Goal: Communication & Community: Answer question/provide support

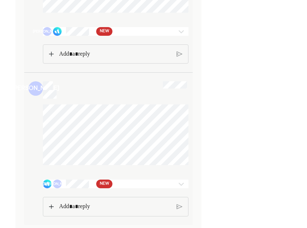
scroll to position [1278, 0]
click at [106, 184] on span "NEW" at bounding box center [104, 183] width 9 height 7
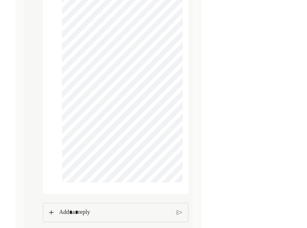
scroll to position [1985, 0]
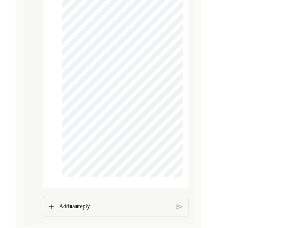
click at [113, 205] on p "Rich Text Editor. Editing area: main" at bounding box center [115, 206] width 112 height 9
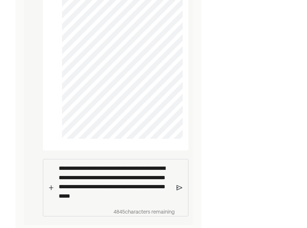
scroll to position [2023, 0]
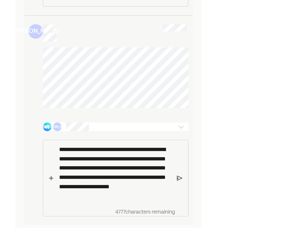
scroll to position [1335, 0]
click at [140, 195] on p "**********" at bounding box center [115, 173] width 112 height 56
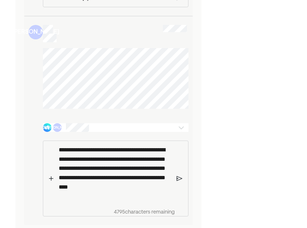
click at [176, 177] on div "**********" at bounding box center [114, 178] width 123 height 75
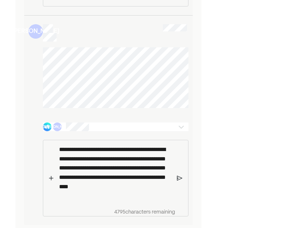
click at [181, 179] on img at bounding box center [180, 178] width 6 height 6
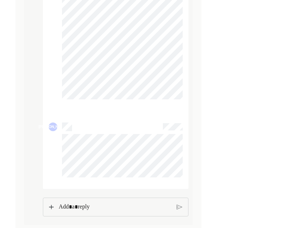
scroll to position [2062, 0]
click at [118, 210] on p "Rich Text Editor. Editing area: main" at bounding box center [115, 206] width 112 height 9
click at [84, 207] on p "Rich Text Editor. Editing area: main" at bounding box center [115, 206] width 113 height 9
click at [79, 209] on p "Rich Text Editor. Editing area: main" at bounding box center [115, 206] width 113 height 9
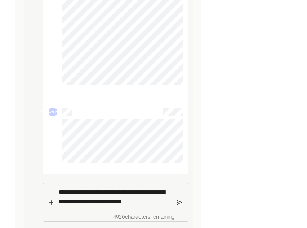
scroll to position [2083, 0]
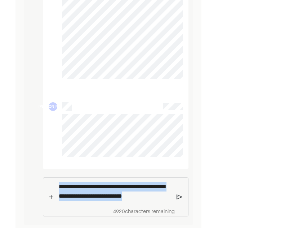
drag, startPoint x: 165, startPoint y: 196, endPoint x: 18, endPoint y: 175, distance: 148.3
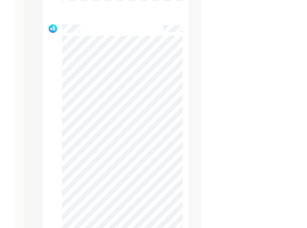
scroll to position [1702, 0]
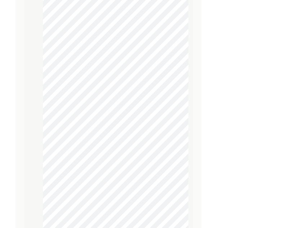
scroll to position [1278, 0]
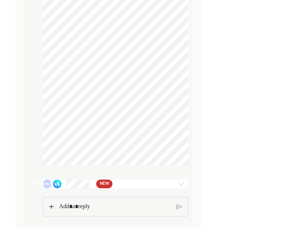
click at [108, 185] on span "NEW" at bounding box center [104, 183] width 9 height 7
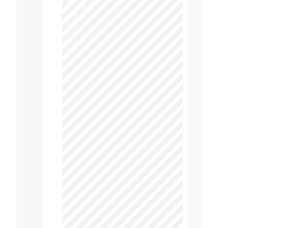
scroll to position [1537, 0]
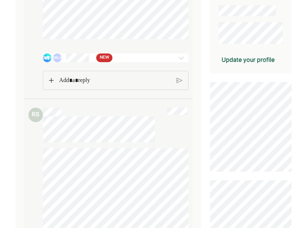
scroll to position [180, 0]
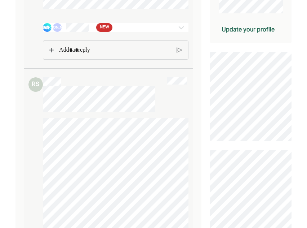
click at [118, 31] on div "JA NEW" at bounding box center [104, 27] width 122 height 9
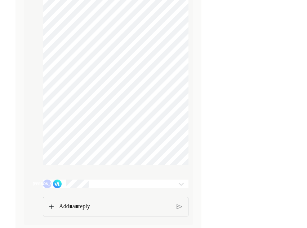
scroll to position [2331, 0]
click at [82, 210] on p "Rich Text Editor. Editing area: main" at bounding box center [115, 206] width 112 height 9
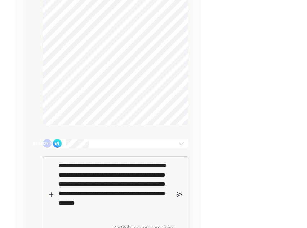
scroll to position [2388, 0]
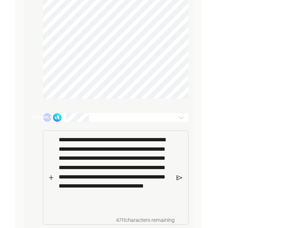
click at [74, 187] on p "**********" at bounding box center [115, 172] width 113 height 74
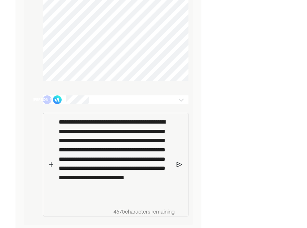
scroll to position [2416, 0]
click at [124, 196] on p "**********" at bounding box center [115, 158] width 113 height 83
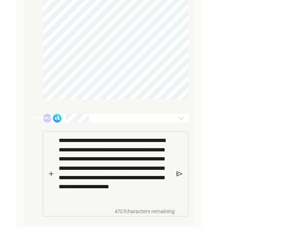
scroll to position [2397, 0]
drag, startPoint x: 141, startPoint y: 195, endPoint x: 102, endPoint y: 198, distance: 39.8
click at [102, 198] on p "**********" at bounding box center [115, 168] width 113 height 65
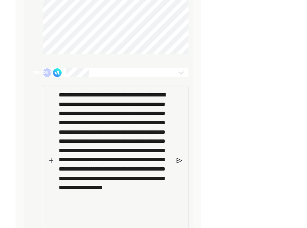
scroll to position [2441, 0]
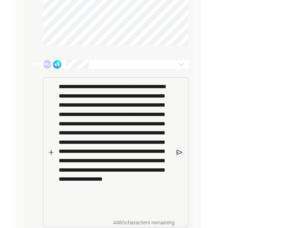
click at [180, 155] on img at bounding box center [180, 152] width 6 height 6
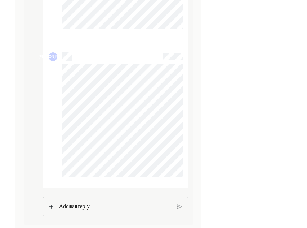
scroll to position [3567, 0]
